Goal: Find specific page/section: Find specific page/section

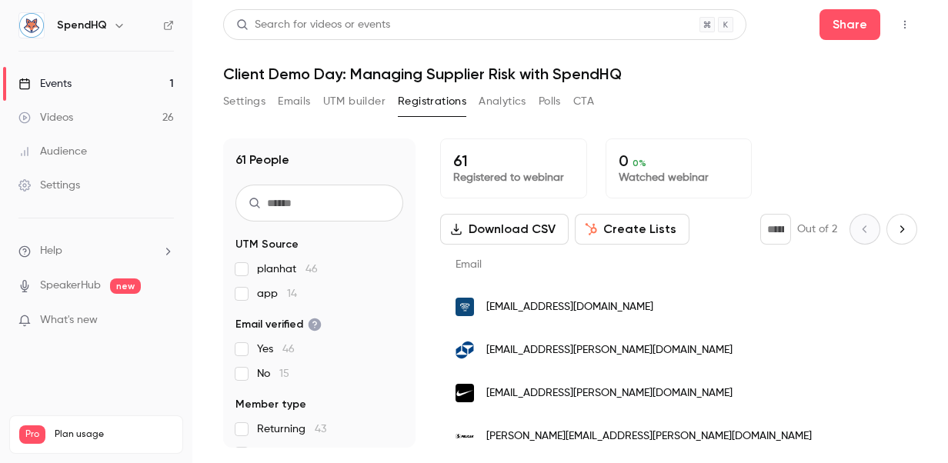
scroll to position [231, 0]
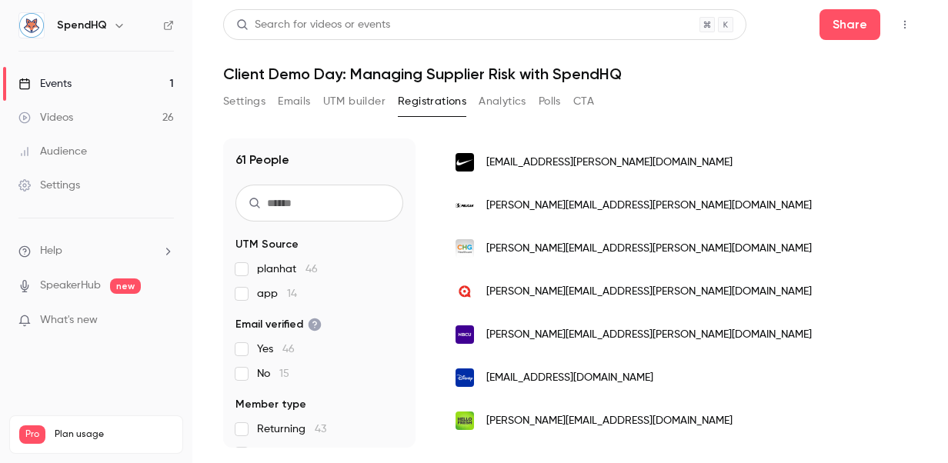
click at [72, 76] on div "Events" at bounding box center [44, 83] width 53 height 15
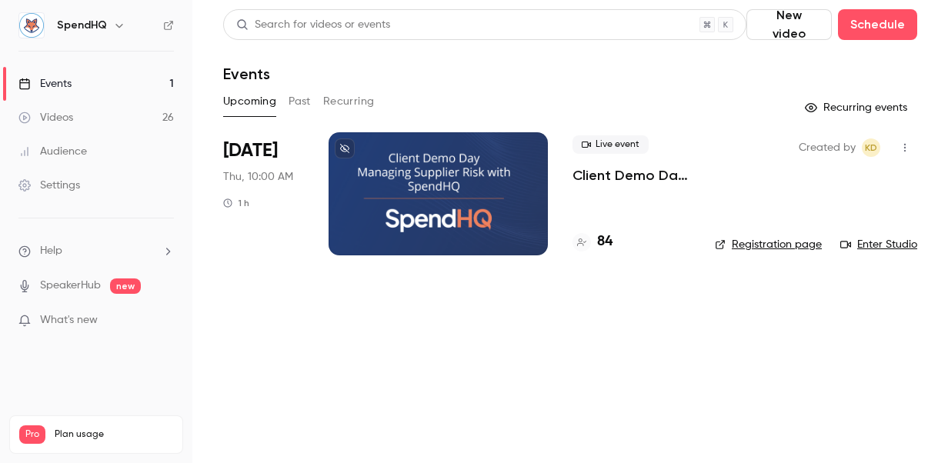
click at [375, 183] on div at bounding box center [438, 193] width 219 height 123
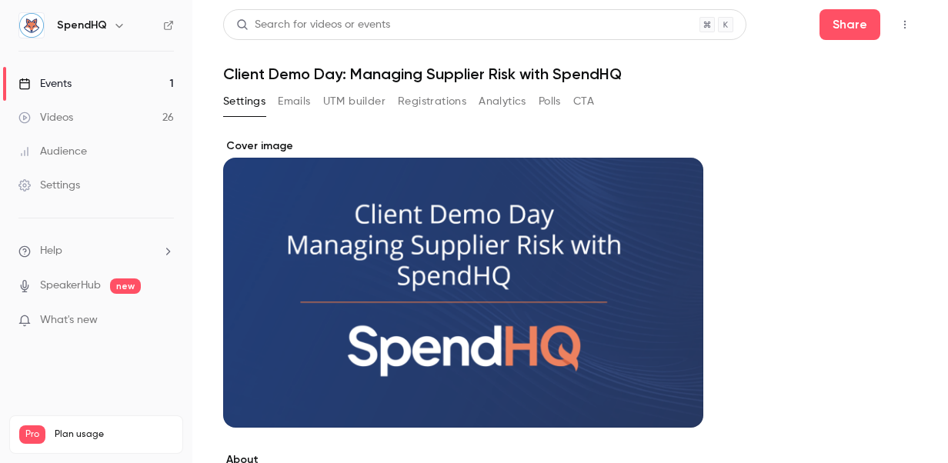
click at [408, 100] on button "Registrations" at bounding box center [432, 101] width 68 height 25
